Goal: Information Seeking & Learning: Learn about a topic

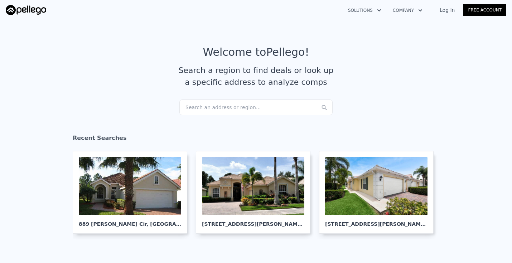
click at [221, 107] on div "Search an address or region..." at bounding box center [255, 108] width 153 height 16
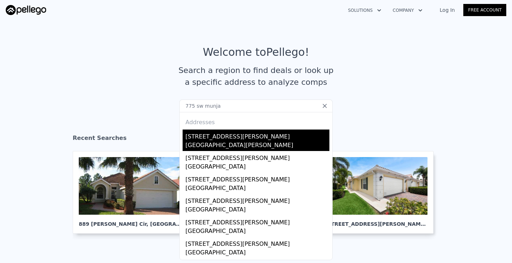
type input "775 sw munja"
click at [209, 136] on div "[STREET_ADDRESS][PERSON_NAME]" at bounding box center [257, 135] width 144 height 11
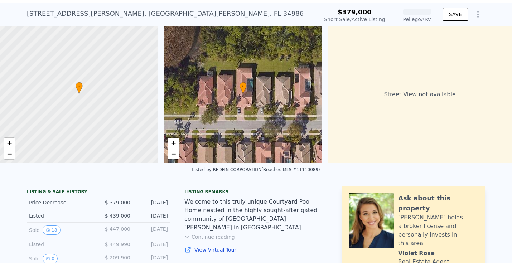
scroll to position [18, 0]
click at [52, 230] on button "18" at bounding box center [52, 229] width 18 height 9
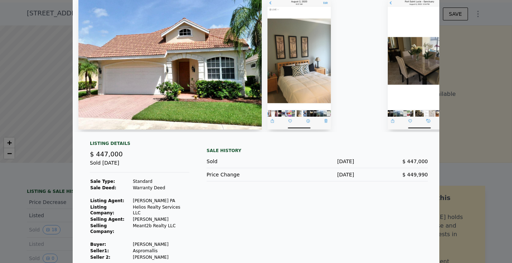
scroll to position [33, 0]
click at [164, 99] on img at bounding box center [169, 60] width 183 height 137
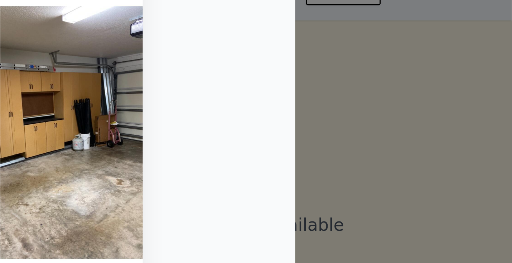
scroll to position [31, 0]
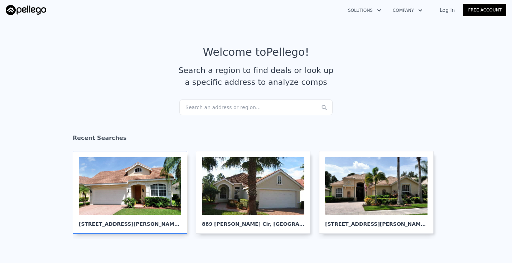
click at [159, 191] on div at bounding box center [130, 186] width 102 height 58
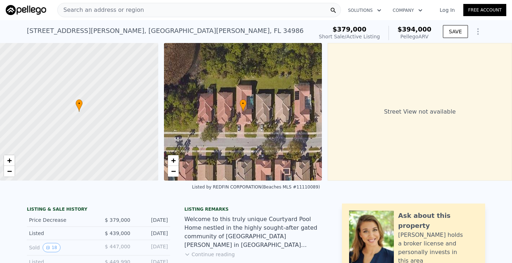
click at [149, 7] on div "Search an address or region" at bounding box center [199, 10] width 284 height 14
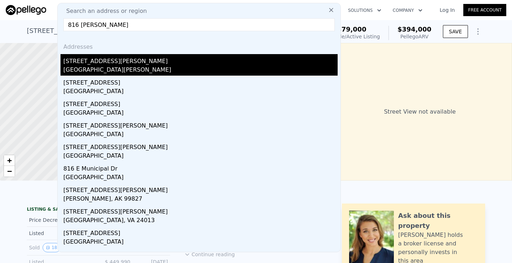
type input "816 sw mun"
click at [88, 64] on div "[STREET_ADDRESS][PERSON_NAME]" at bounding box center [200, 59] width 274 height 11
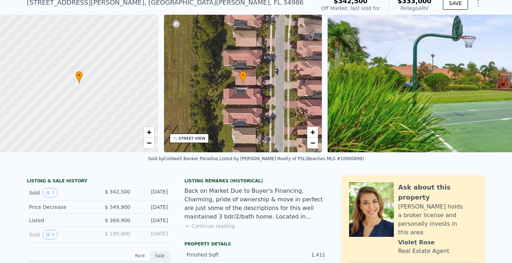
scroll to position [32, 0]
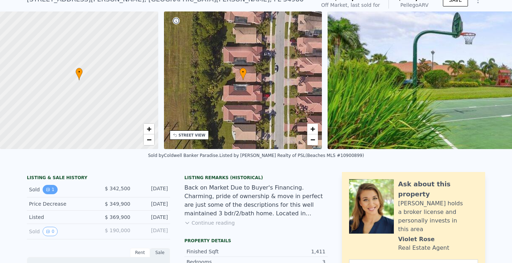
click at [50, 193] on button "1" at bounding box center [50, 189] width 15 height 9
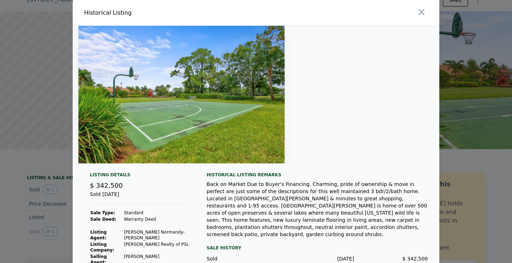
scroll to position [0, 0]
click at [422, 10] on icon "button" at bounding box center [421, 12] width 10 height 10
